Goal: Information Seeking & Learning: Learn about a topic

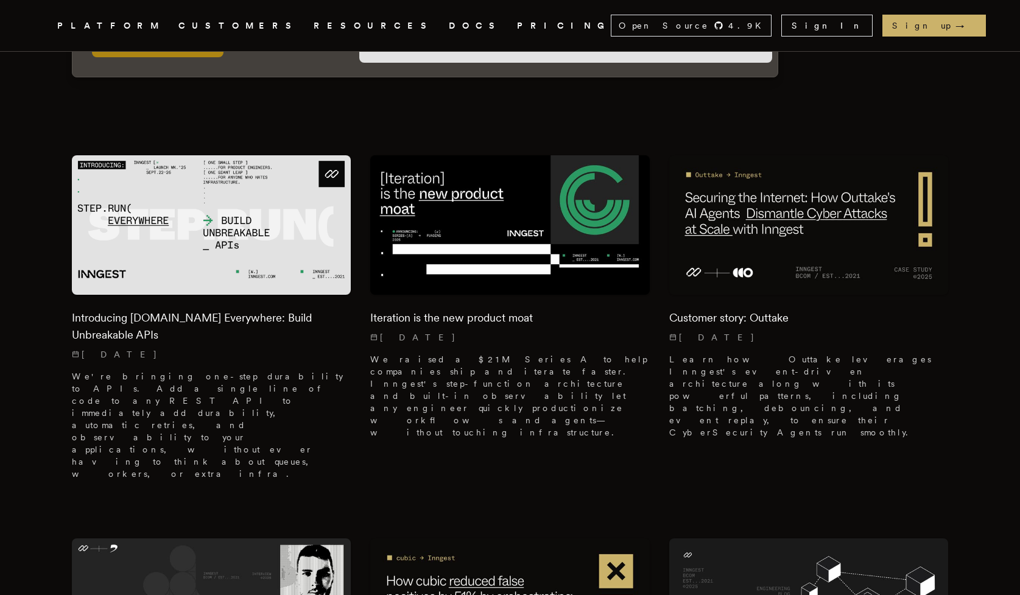
scroll to position [318, 0]
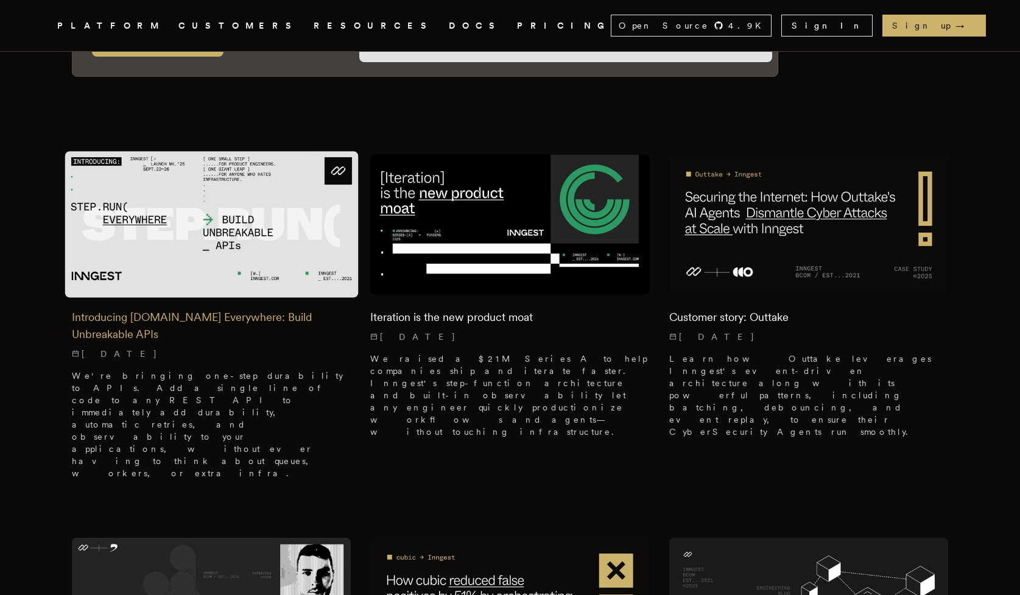
click at [206, 239] on img at bounding box center [211, 224] width 293 height 146
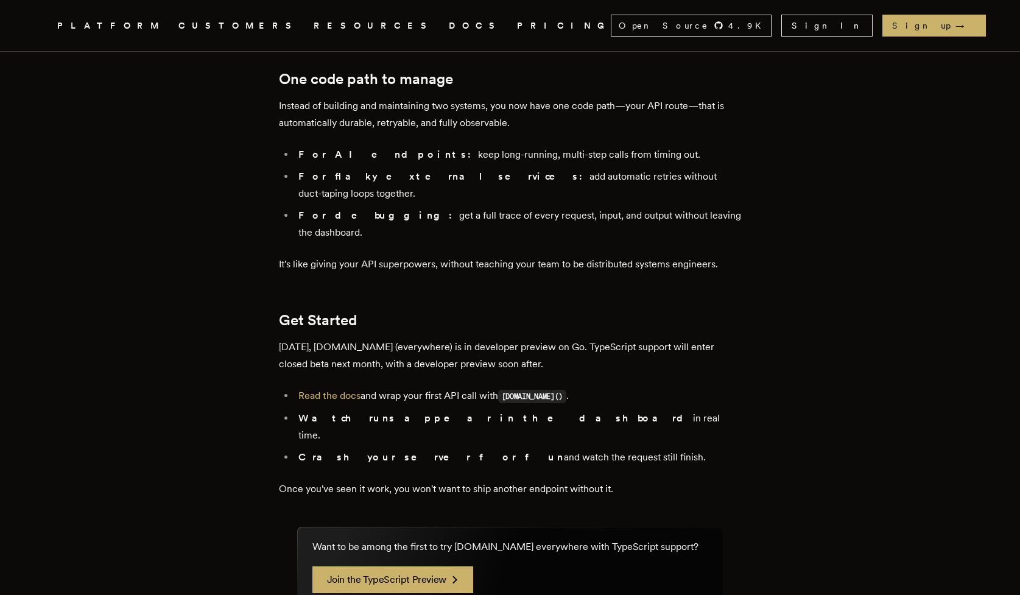
scroll to position [1979, 0]
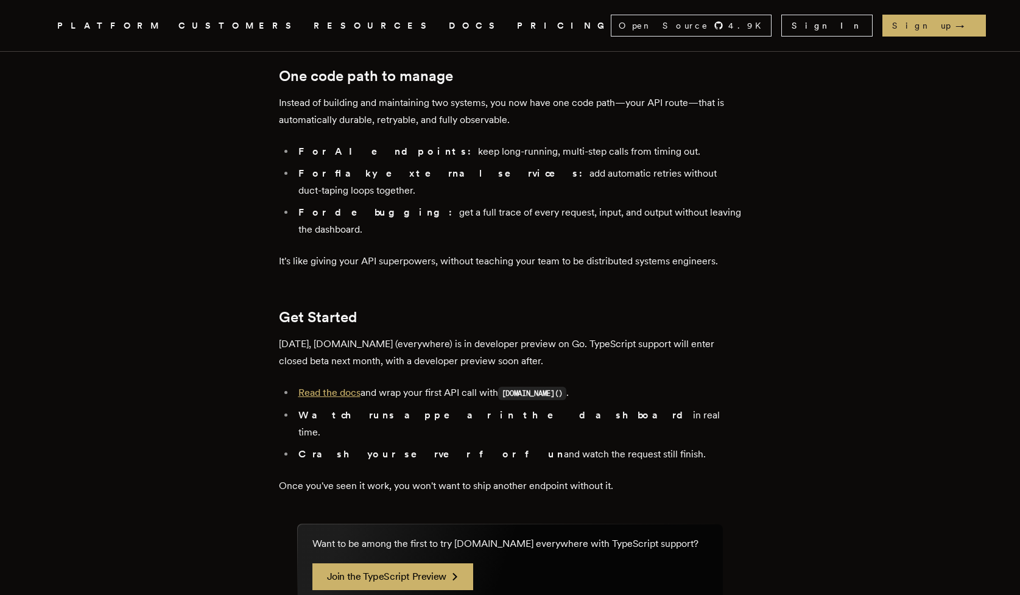
click at [342, 387] on link "Read the docs" at bounding box center [329, 393] width 62 height 12
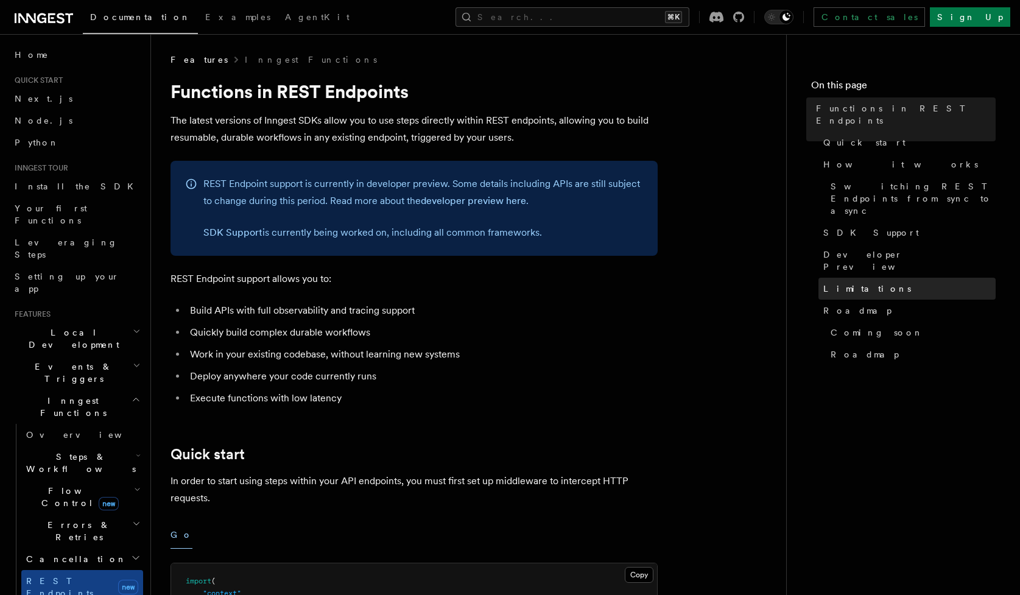
click at [849, 283] on span "Limitations" at bounding box center [867, 289] width 88 height 12
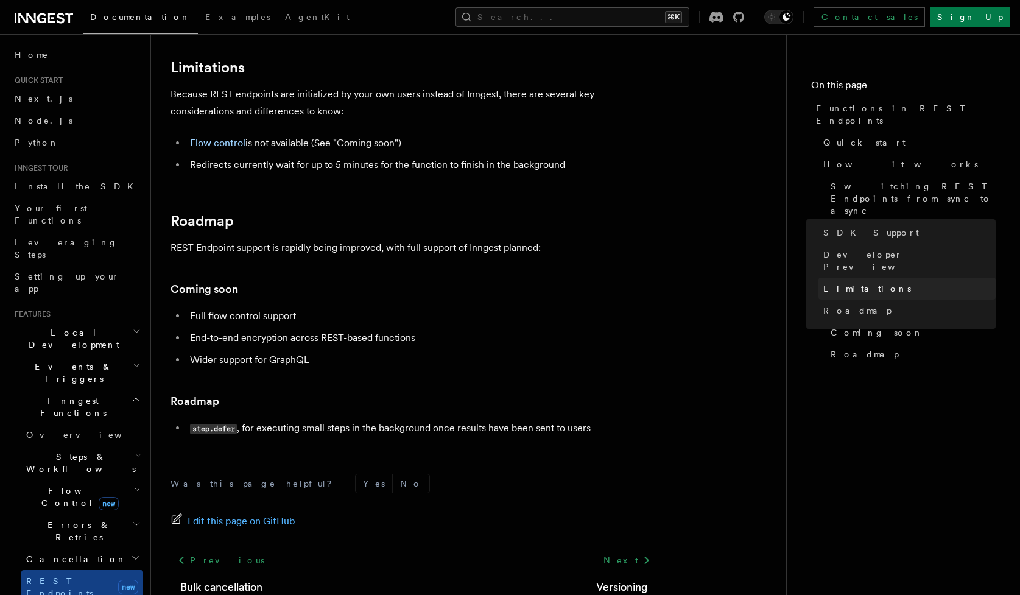
scroll to position [2134, 0]
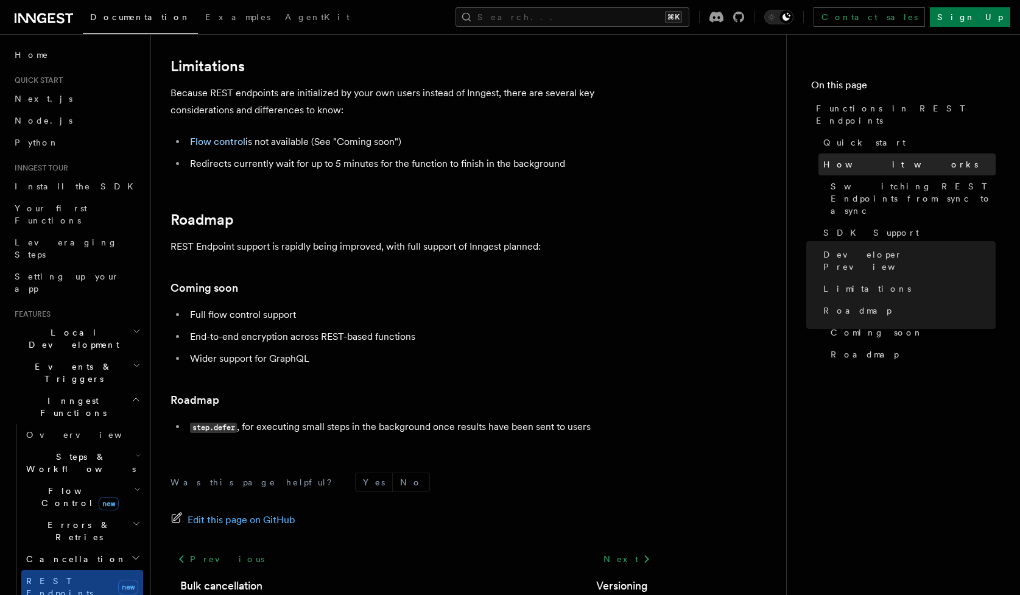
click at [857, 158] on span "How it works" at bounding box center [900, 164] width 155 height 12
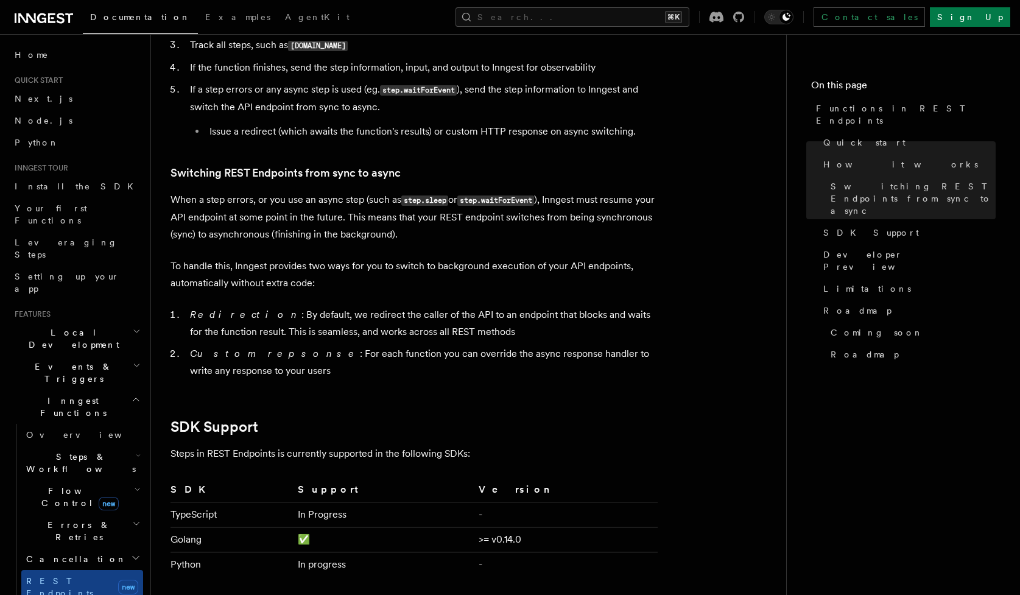
scroll to position [1601, 0]
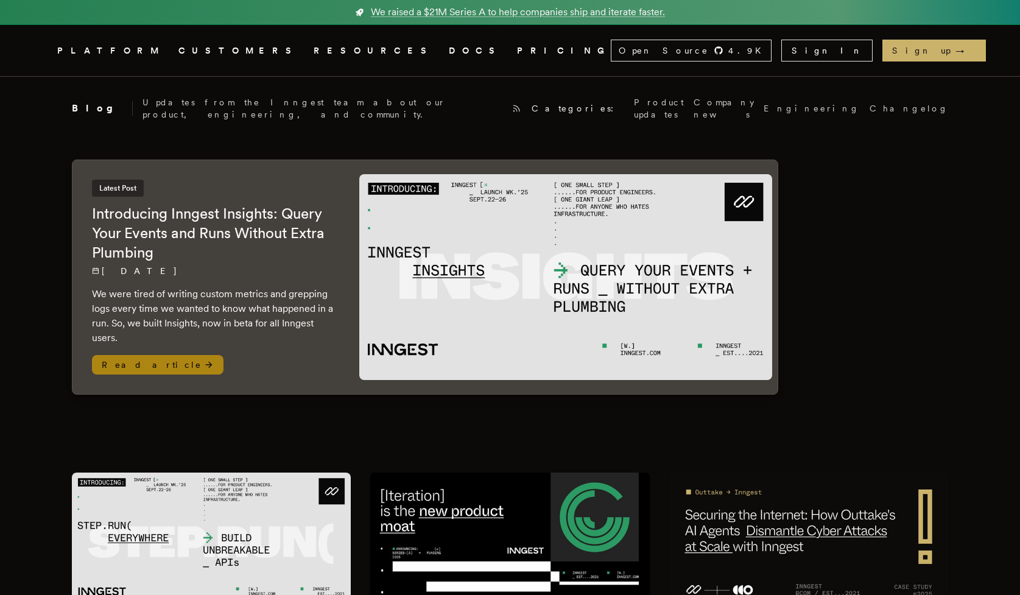
click at [164, 300] on p "We were tired of writing custom metrics and grepping logs every time we wanted …" at bounding box center [213, 316] width 243 height 58
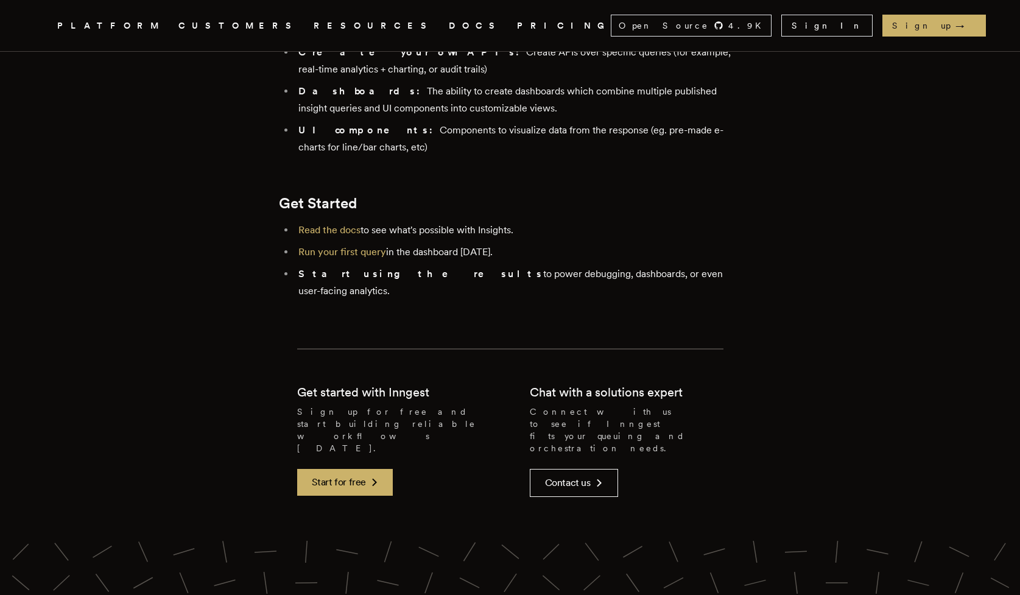
scroll to position [2546, 0]
